Goal: Entertainment & Leisure: Consume media (video, audio)

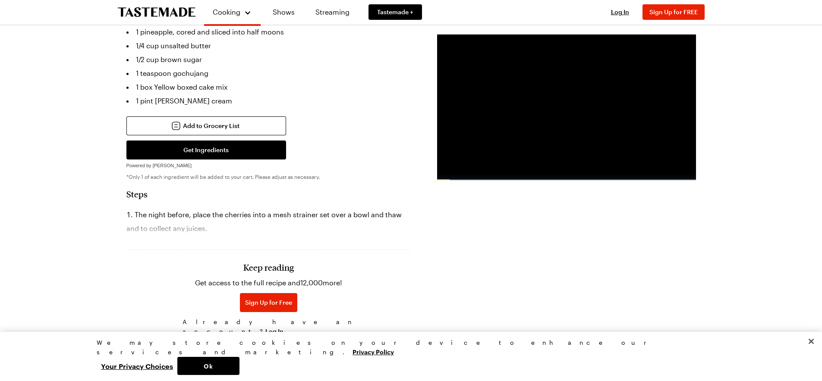
scroll to position [388, 0]
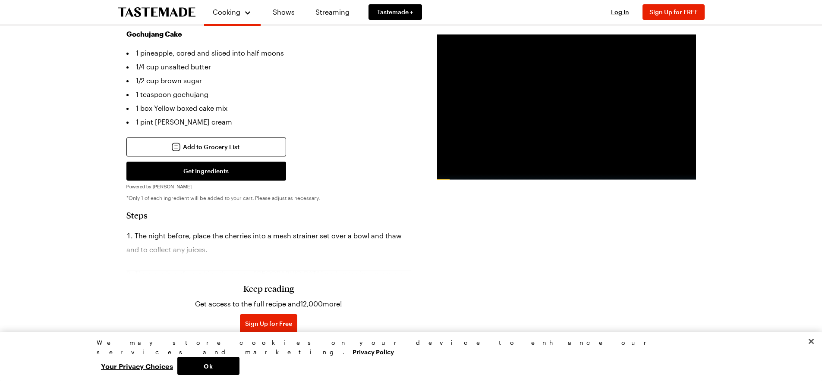
click at [270, 283] on h3 "Keep reading" at bounding box center [268, 288] width 50 height 10
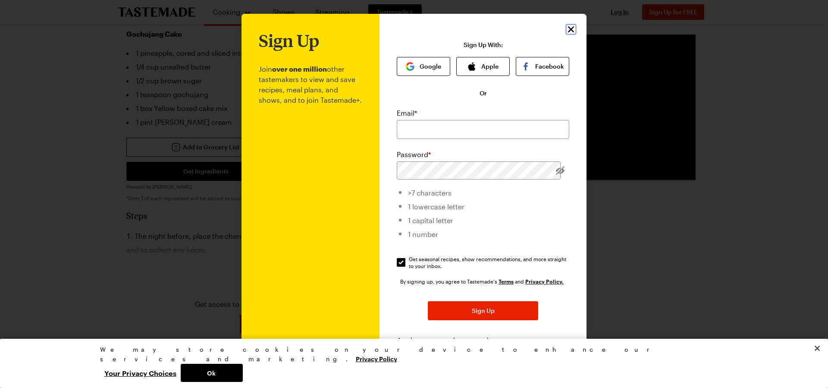
click at [568, 29] on icon "Close" at bounding box center [571, 29] width 6 height 6
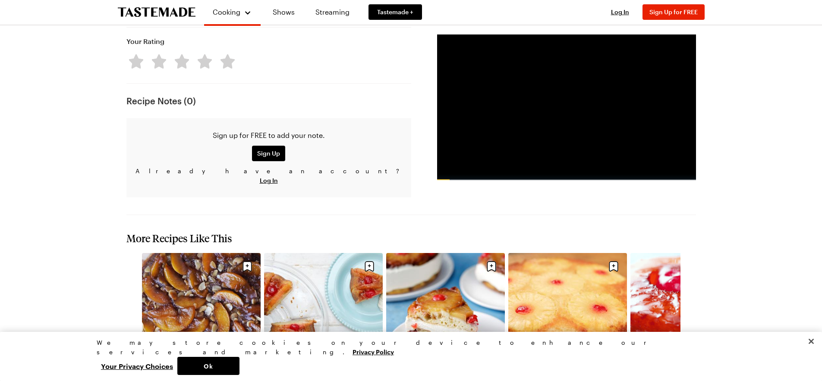
scroll to position [820, 0]
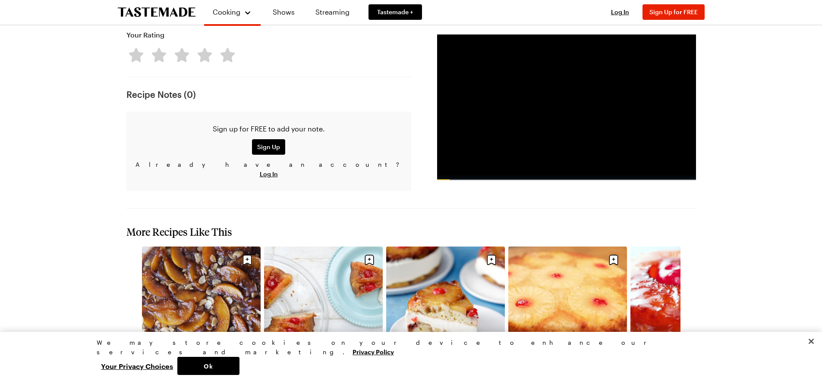
click at [197, 369] on link "Peach Upside Down Skillet Cake" at bounding box center [201, 373] width 119 height 9
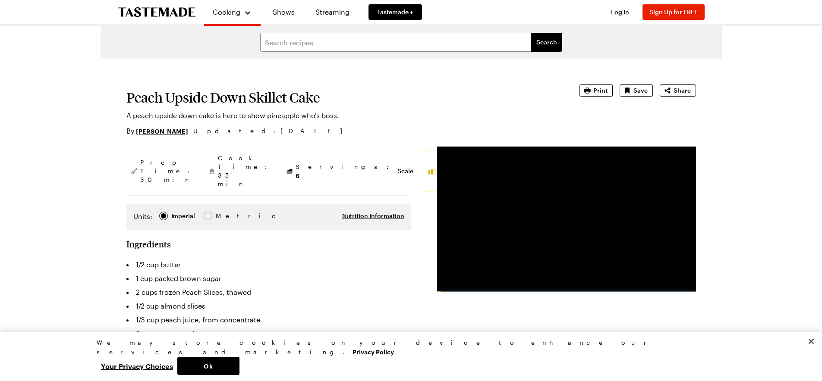
click at [456, 289] on div "Advertisement: 0:59" at bounding box center [566, 289] width 259 height 6
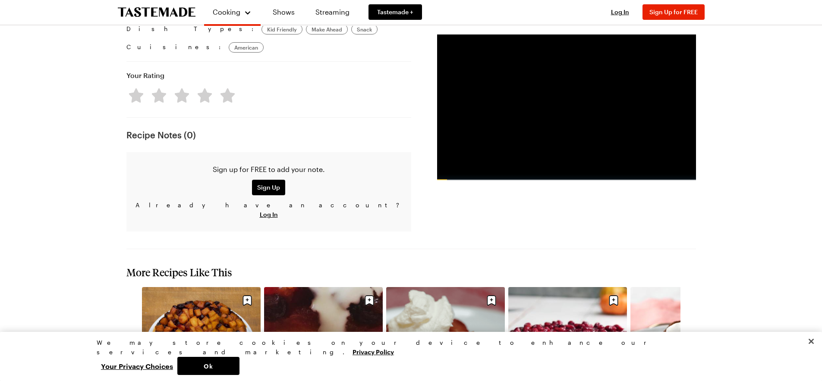
scroll to position [690, 0]
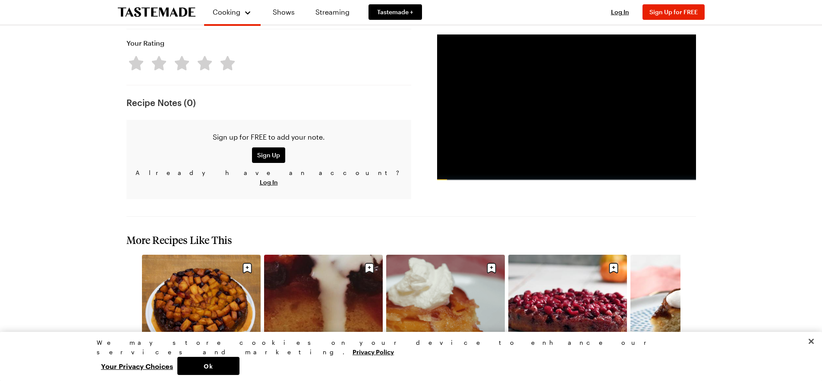
click at [192, 377] on link "Gochujang Pineapple Upside Down Skillet Cake" at bounding box center [201, 385] width 119 height 17
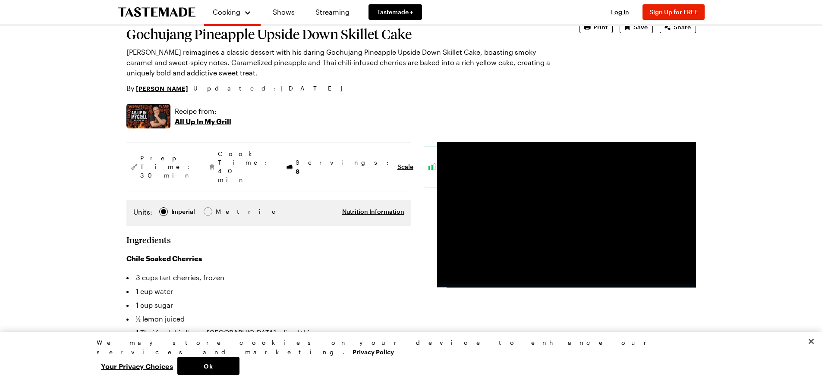
scroll to position [43, 0]
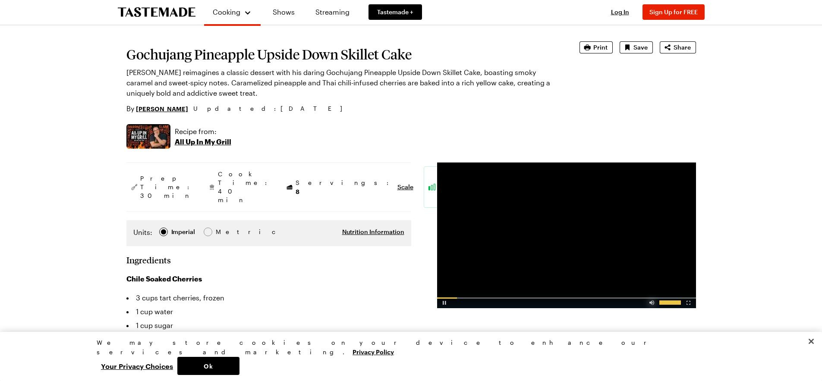
click at [650, 304] on div "Video Player" at bounding box center [651, 301] width 15 height 9
drag, startPoint x: 650, startPoint y: 303, endPoint x: 665, endPoint y: 305, distance: 14.8
click at [665, 305] on div "Advertisement: 0:53" at bounding box center [566, 300] width 259 height 16
click at [651, 304] on div "Video Player" at bounding box center [651, 301] width 15 height 9
click at [688, 303] on div "Video Player" at bounding box center [688, 301] width 15 height 9
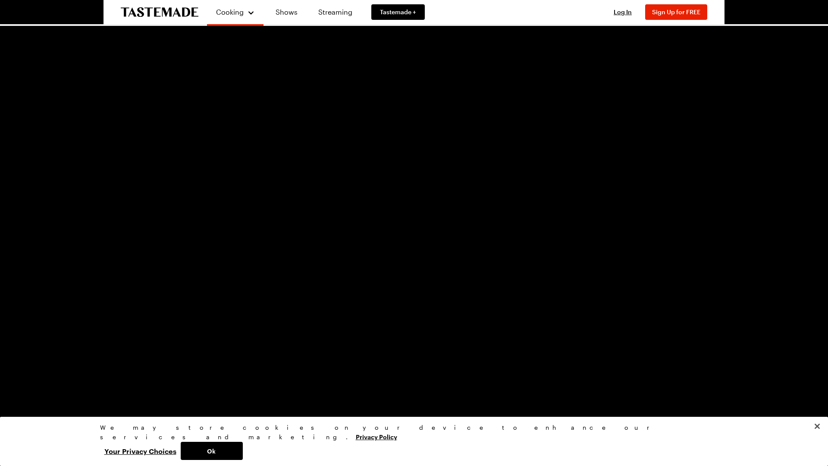
drag, startPoint x: 702, startPoint y: 160, endPoint x: 507, endPoint y: 363, distance: 281.0
click at [507, 363] on video "Video Player" at bounding box center [414, 233] width 828 height 466
click at [487, 314] on video "Video Player" at bounding box center [414, 233] width 828 height 466
drag, startPoint x: 376, startPoint y: 344, endPoint x: 370, endPoint y: 339, distance: 7.7
click at [372, 342] on video "Video Player" at bounding box center [414, 233] width 828 height 466
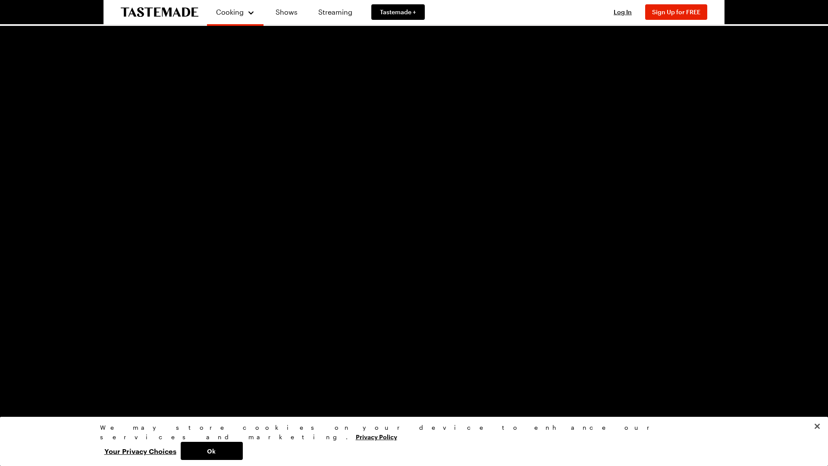
click at [721, 163] on video "Video Player" at bounding box center [414, 233] width 828 height 466
click at [821, 381] on span "Video Player" at bounding box center [819, 459] width 17 height 0
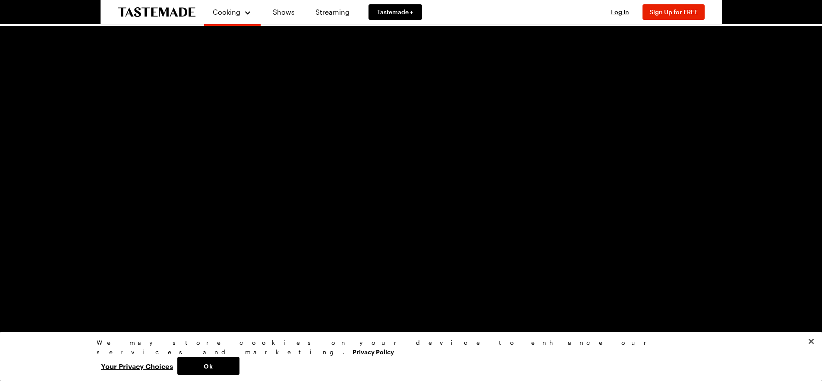
scroll to position [820, 0]
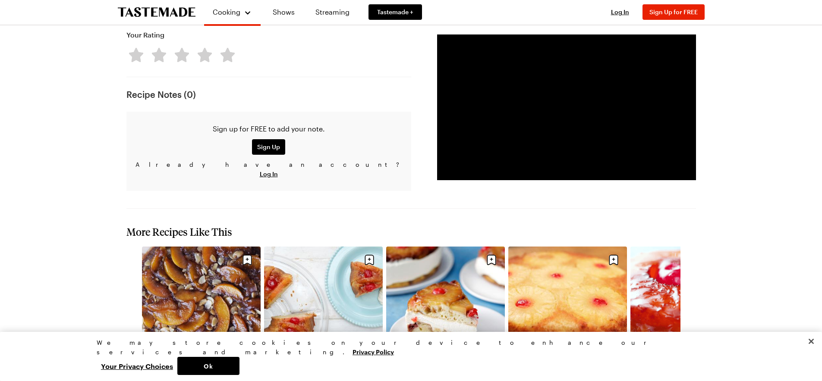
click at [200, 369] on link "Peach Upside Down Skillet Cake" at bounding box center [201, 373] width 119 height 9
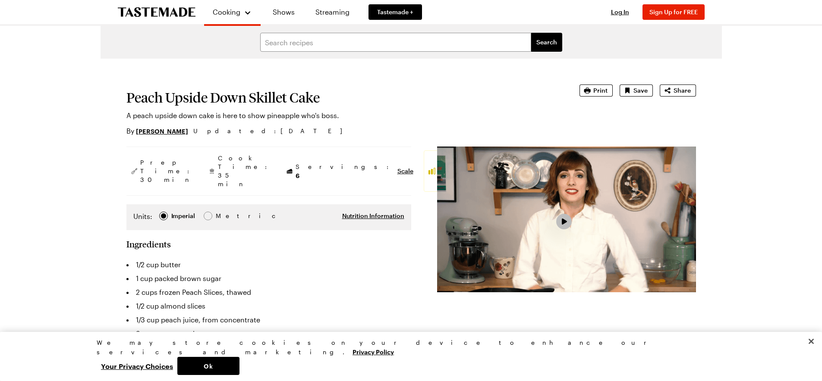
click at [567, 221] on span "Video Player" at bounding box center [564, 221] width 8 height 7
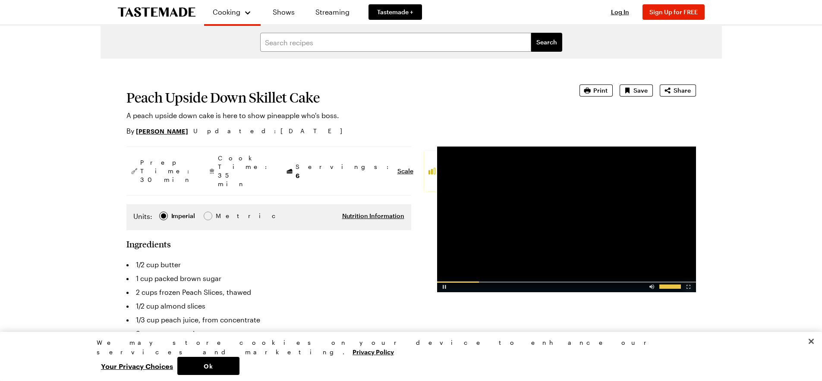
click at [687, 286] on div "Video Player" at bounding box center [688, 285] width 15 height 9
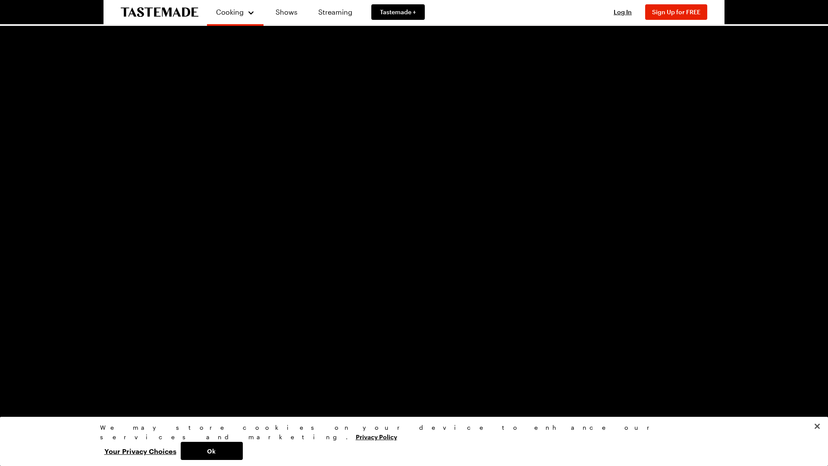
click at [24, 381] on span "Video Player" at bounding box center [25, 459] width 17 height 0
drag, startPoint x: 67, startPoint y: 459, endPoint x: 42, endPoint y: 462, distance: 25.1
click at [42, 381] on div "0:01" at bounding box center [41, 460] width 4 height 2
drag, startPoint x: 568, startPoint y: 458, endPoint x: 595, endPoint y: 456, distance: 27.2
click at [595, 381] on div "3:40" at bounding box center [317, 460] width 556 height 2
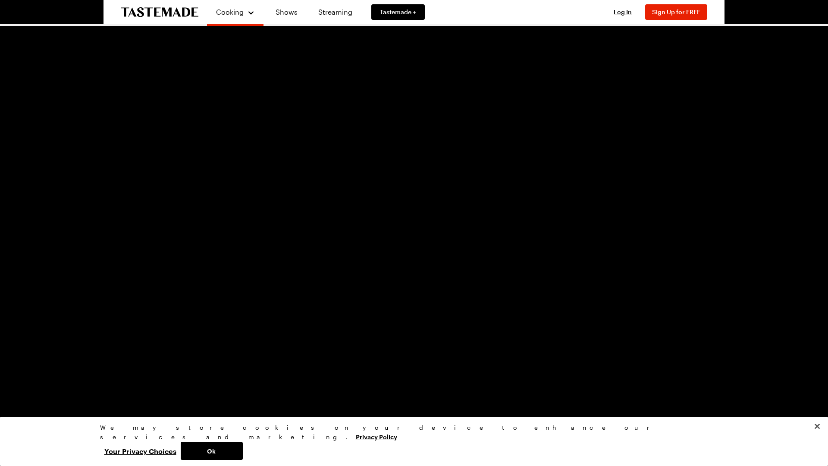
click at [2, 381] on span "Video Player" at bounding box center [8, 459] width 17 height 0
click at [818, 381] on span "Video Player" at bounding box center [819, 459] width 17 height 0
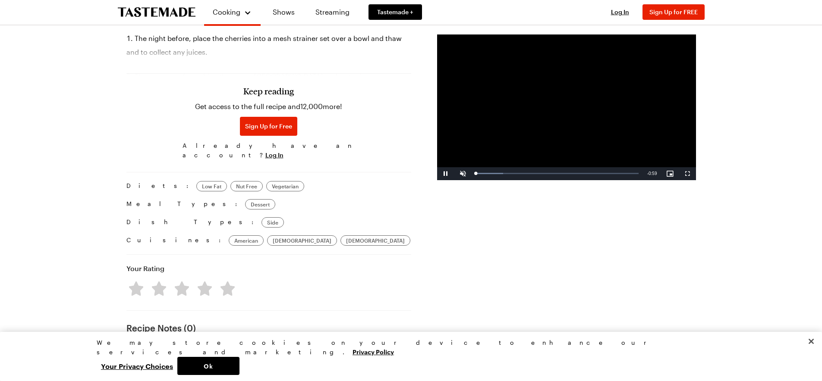
scroll to position [580, 0]
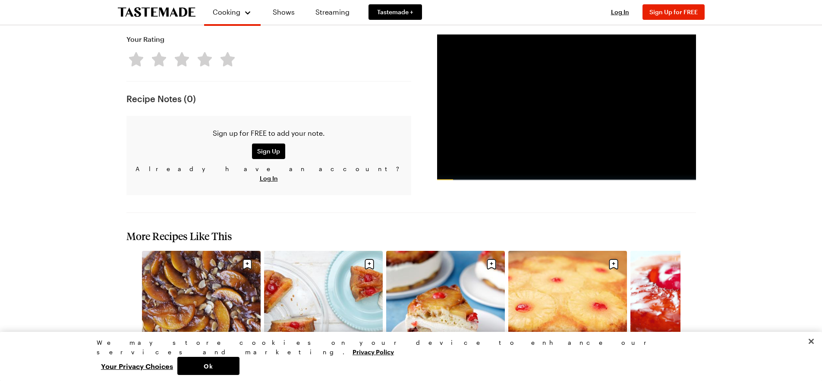
scroll to position [795, 0]
